Goal: Information Seeking & Learning: Learn about a topic

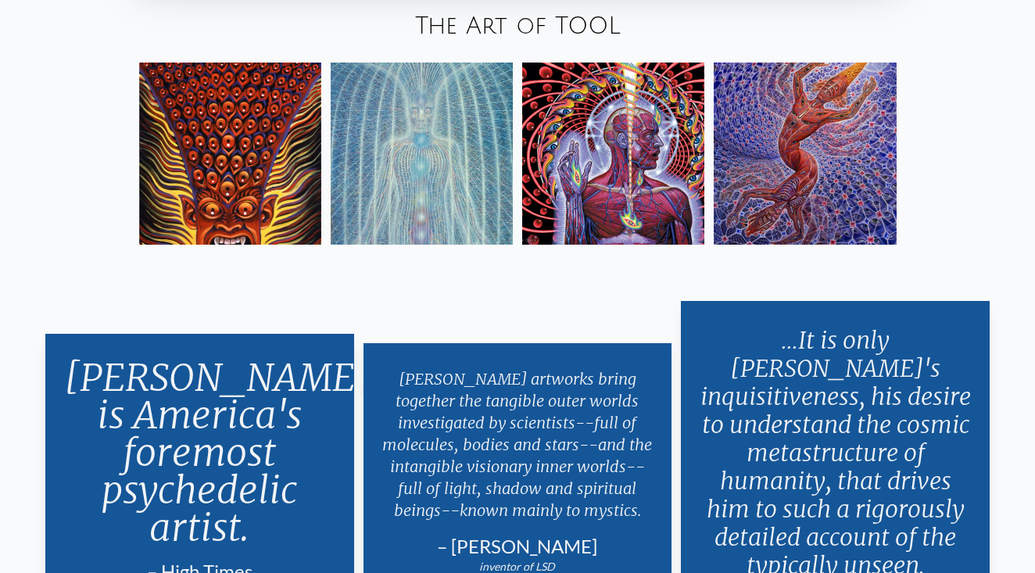
scroll to position [2676, 0]
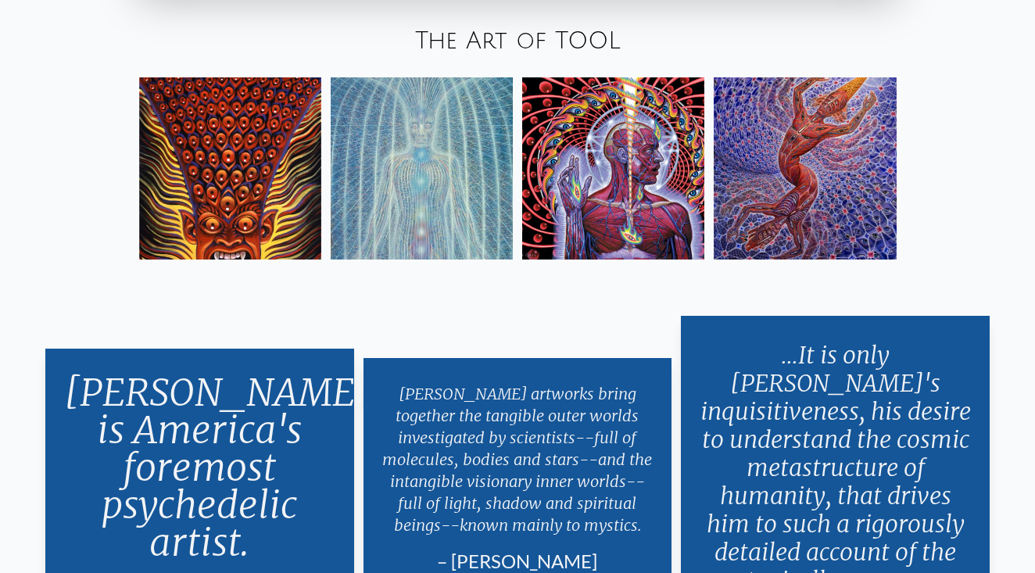
click at [476, 216] on img at bounding box center [422, 168] width 182 height 182
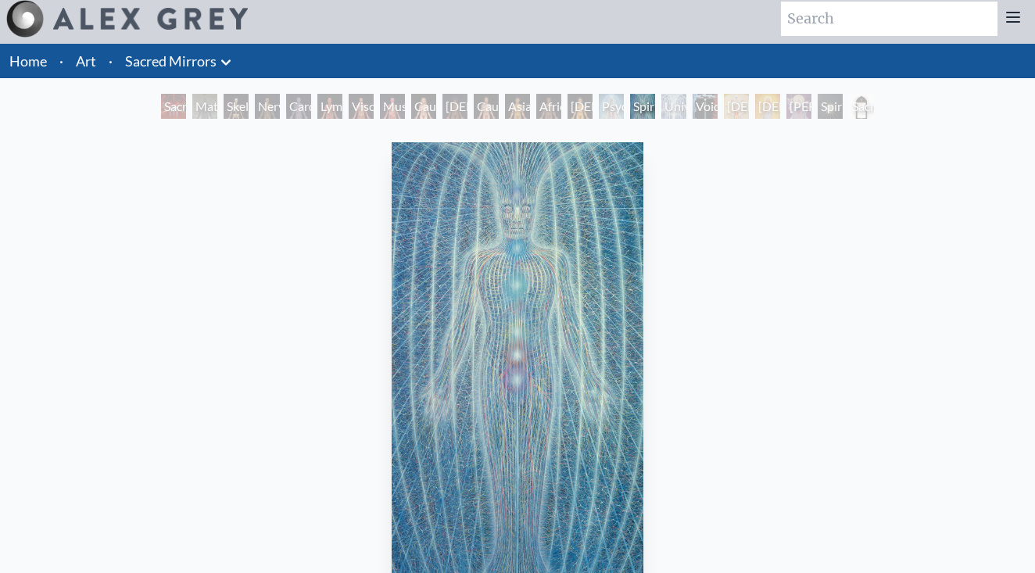
scroll to position [12, 0]
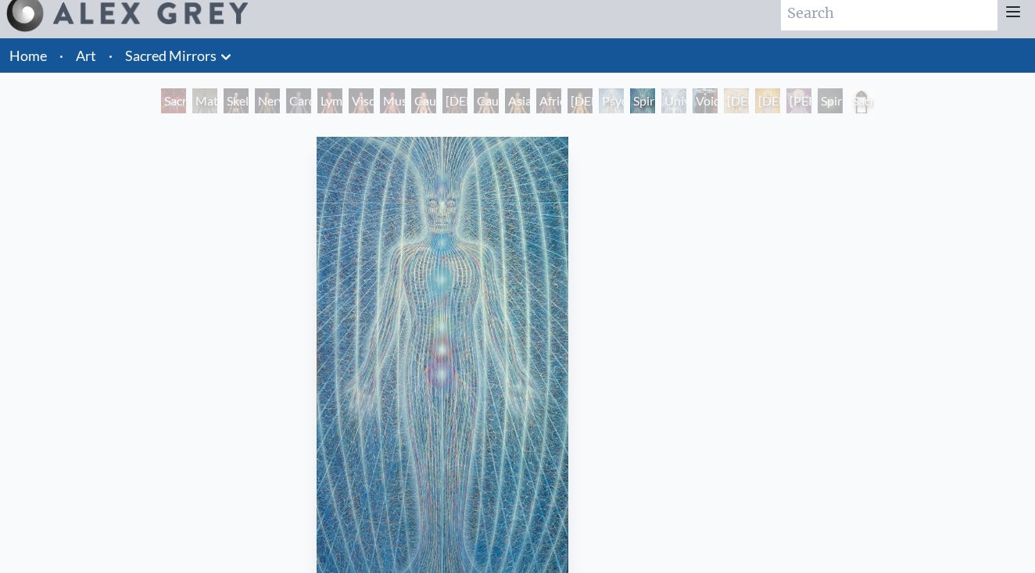
click at [405, 330] on img "16 / 23" at bounding box center [441, 366] width 251 height 458
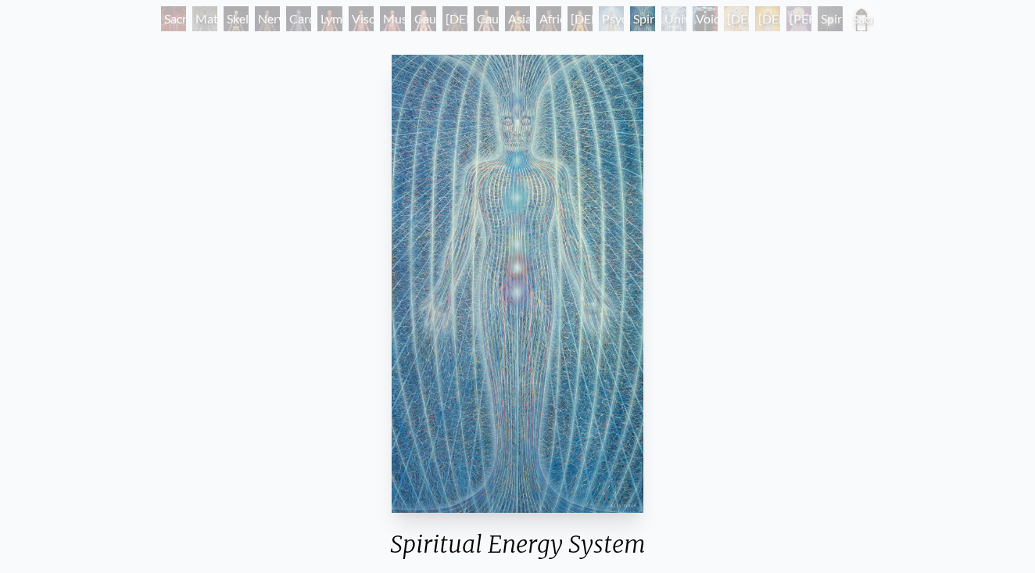
scroll to position [94, 0]
click at [609, 16] on div "Psychic Energy System" at bounding box center [611, 18] width 25 height 25
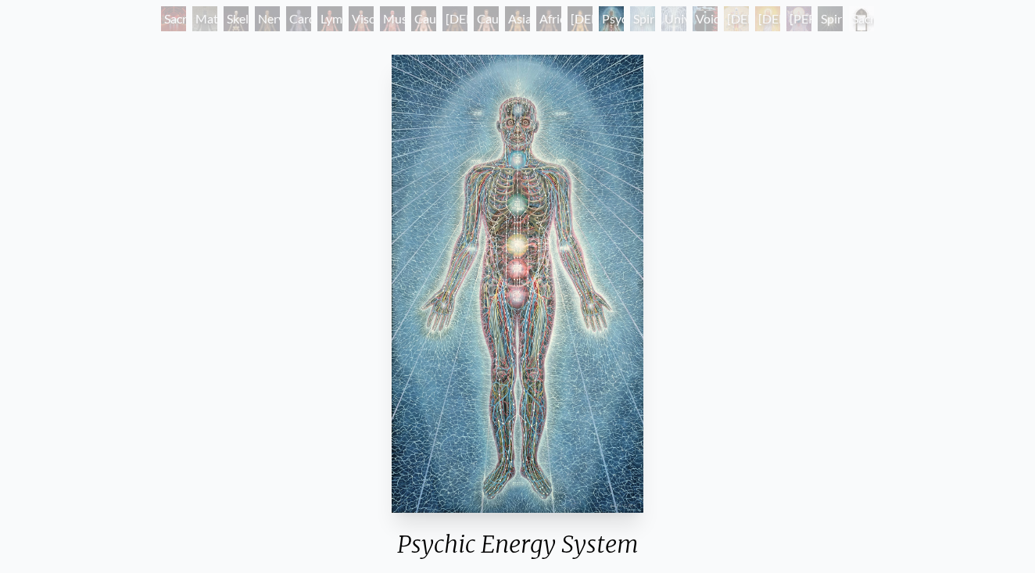
click at [686, 18] on div "Universal Mind Lattice" at bounding box center [673, 18] width 25 height 25
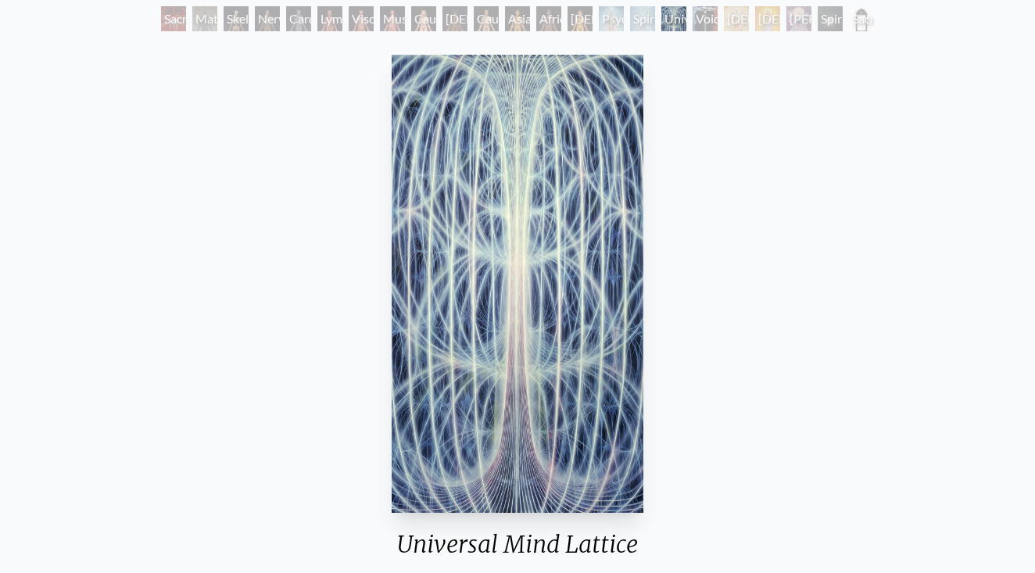
click at [273, 11] on div "Nervous System" at bounding box center [267, 18] width 25 height 25
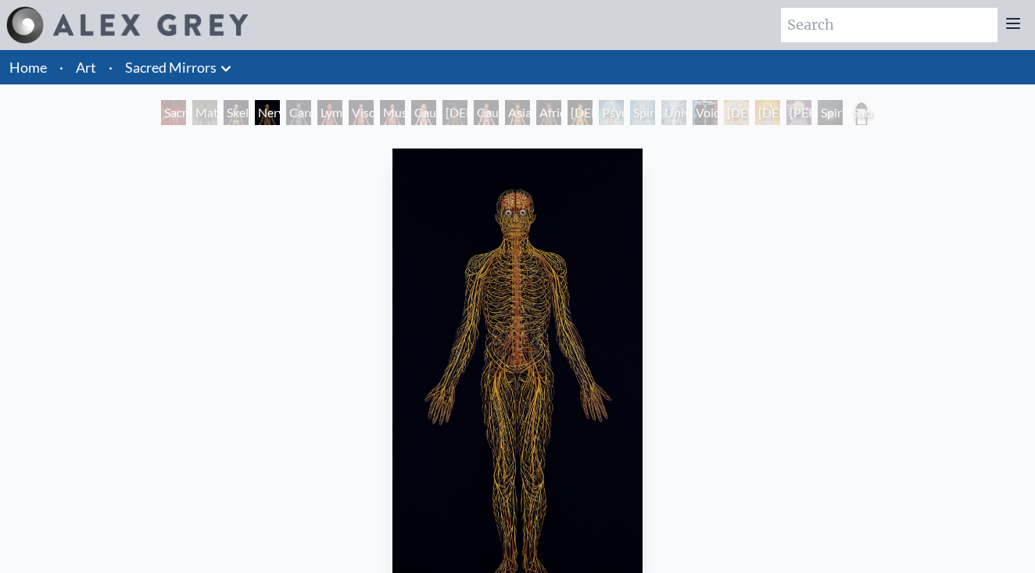
click at [749, 113] on div "[DEMOGRAPHIC_DATA]" at bounding box center [736, 112] width 25 height 25
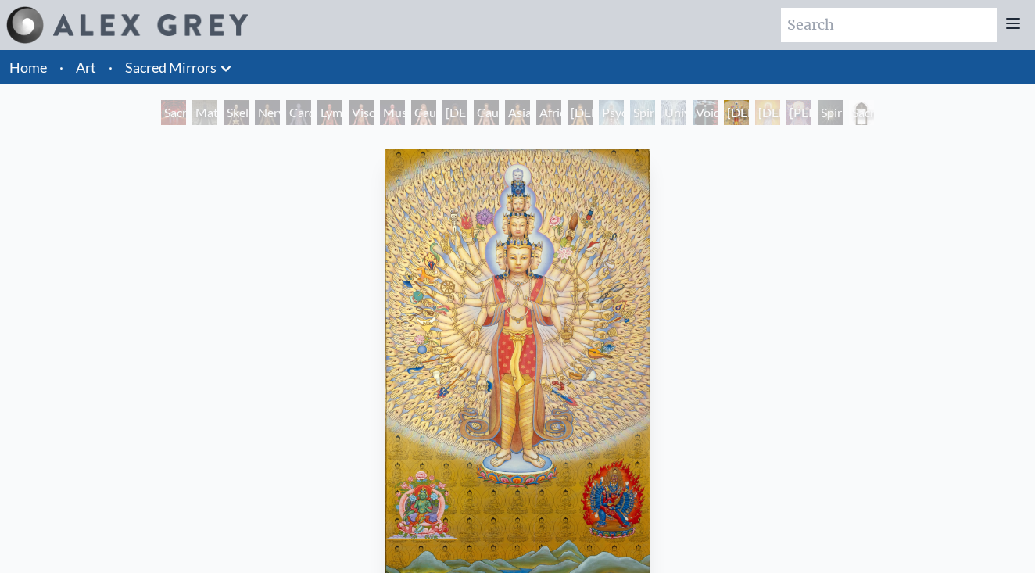
click at [792, 116] on div "[PERSON_NAME]" at bounding box center [798, 112] width 25 height 25
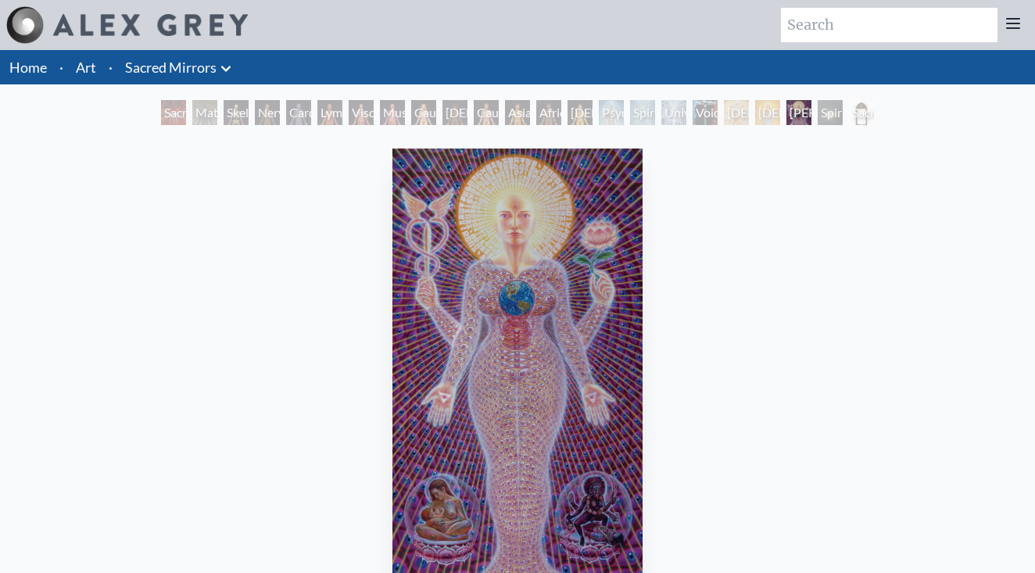
click at [772, 116] on div "[DEMOGRAPHIC_DATA]" at bounding box center [767, 112] width 25 height 25
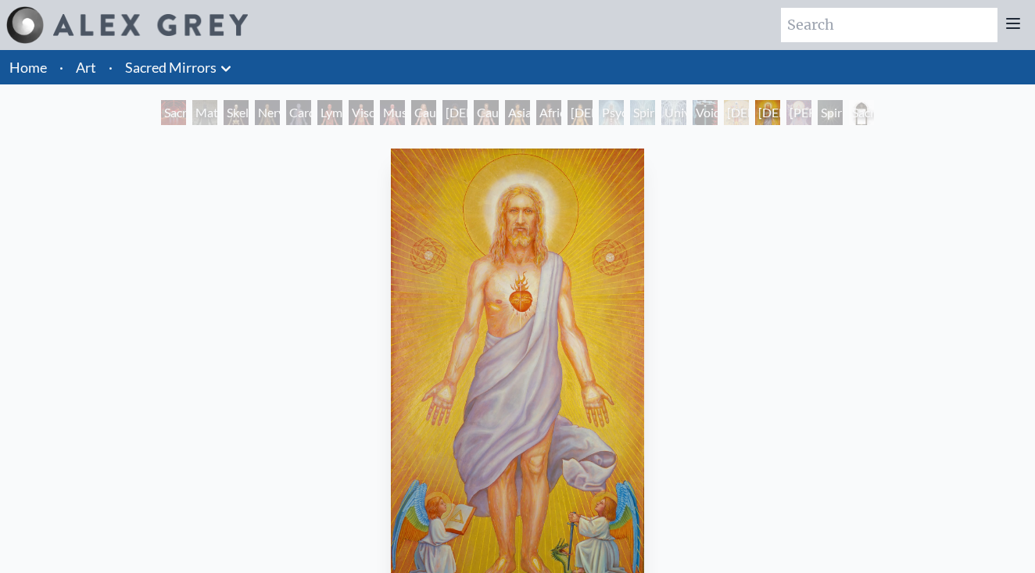
click at [809, 116] on div "[PERSON_NAME]" at bounding box center [798, 112] width 25 height 25
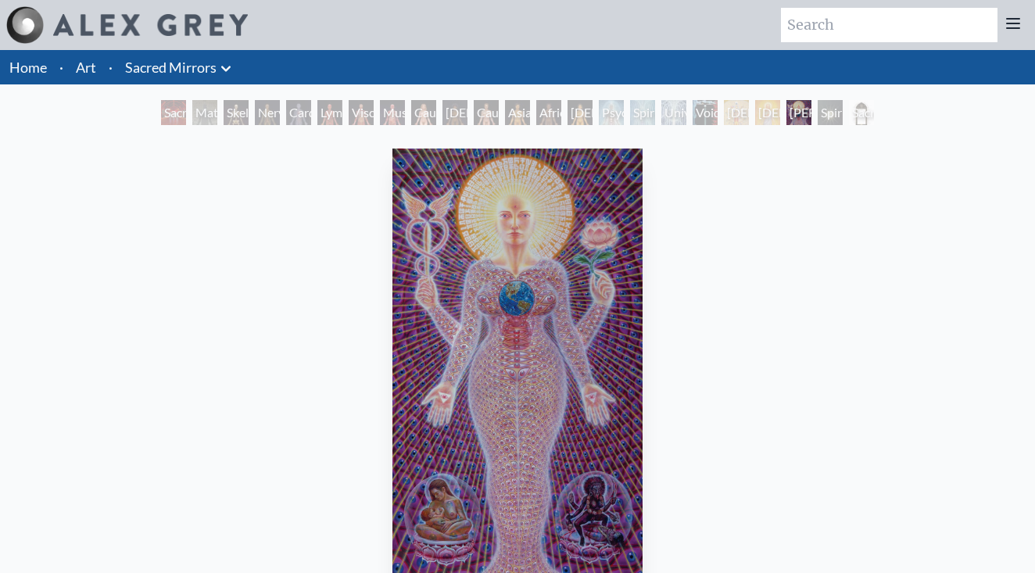
click at [842, 113] on div "Spiritual World" at bounding box center [829, 112] width 25 height 25
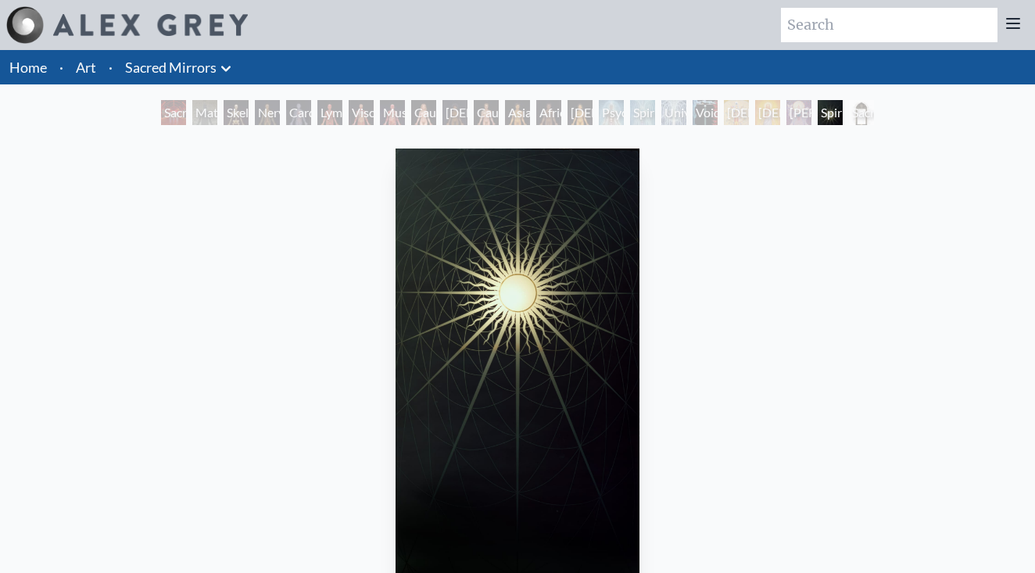
click at [734, 106] on div "[DEMOGRAPHIC_DATA]" at bounding box center [736, 112] width 25 height 25
